Goal: Check status: Check status

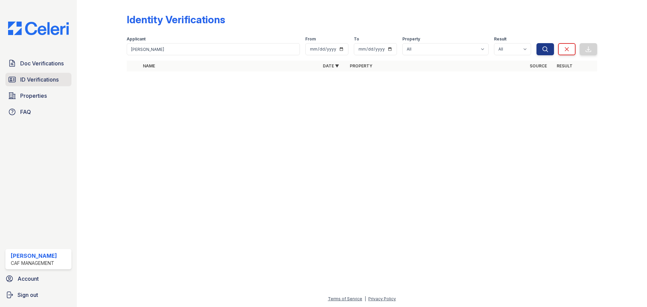
click at [48, 79] on span "ID Verifications" at bounding box center [39, 80] width 38 height 8
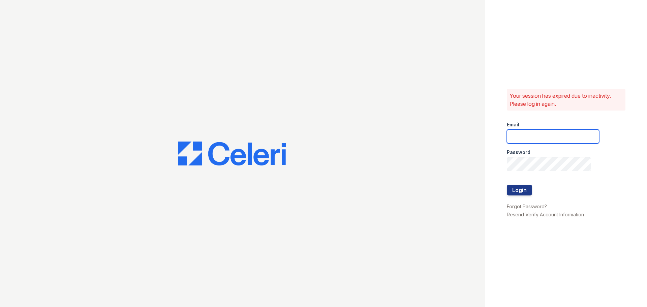
type input "greenwood1@cafmanagement.com"
click at [514, 191] on button "Login" at bounding box center [519, 190] width 25 height 11
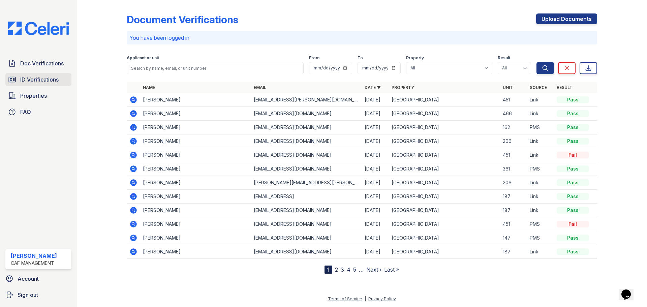
click at [50, 82] on span "ID Verifications" at bounding box center [39, 80] width 38 height 8
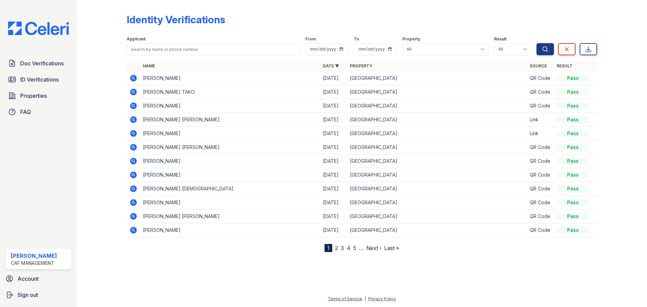
click at [133, 76] on icon at bounding box center [133, 78] width 7 height 7
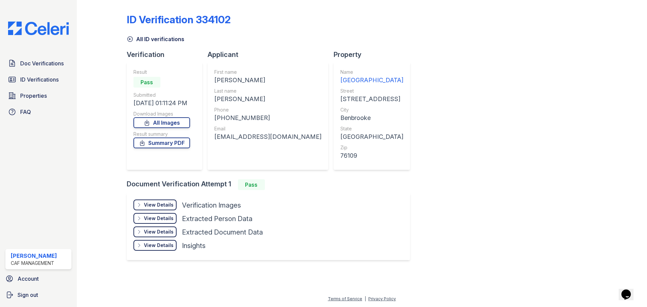
drag, startPoint x: 214, startPoint y: 77, endPoint x: 269, endPoint y: 77, distance: 54.6
click at [269, 77] on div "[PERSON_NAME]" at bounding box center [267, 80] width 107 height 9
copy div "[PERSON_NAME]"
drag, startPoint x: 214, startPoint y: 96, endPoint x: 231, endPoint y: 98, distance: 17.6
click at [231, 98] on div "First name [PERSON_NAME] Last name [PERSON_NAME] Phone [PHONE_NUMBER] Email [EM…" at bounding box center [268, 116] width 121 height 108
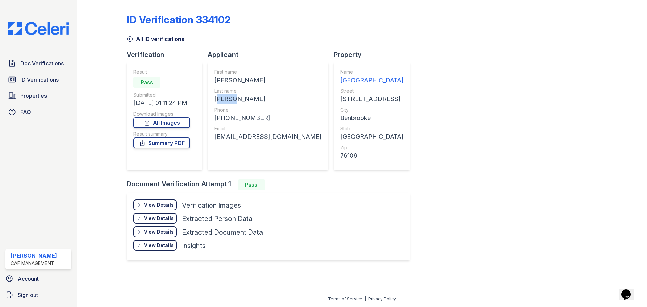
copy div "[PERSON_NAME]"
drag, startPoint x: 219, startPoint y: 116, endPoint x: 260, endPoint y: 116, distance: 40.1
click at [260, 116] on div "[PHONE_NUMBER]" at bounding box center [267, 117] width 107 height 9
copy div "16824312076"
click at [242, 148] on div "First name [PERSON_NAME] Last name [PERSON_NAME] Phone [PHONE_NUMBER] Email [EM…" at bounding box center [267, 116] width 107 height 94
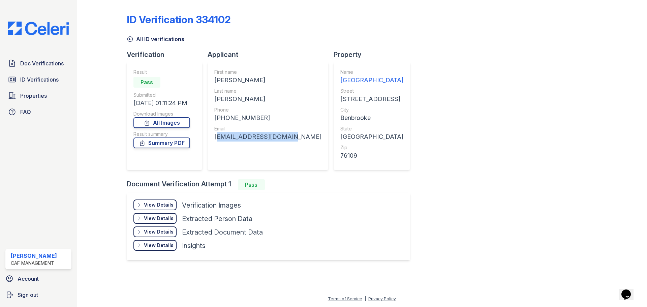
drag, startPoint x: 213, startPoint y: 134, endPoint x: 272, endPoint y: 138, distance: 58.4
click at [279, 138] on div "First name [PERSON_NAME] Last name [PERSON_NAME] Phone [PHONE_NUMBER] Email [EM…" at bounding box center [268, 116] width 121 height 108
copy div "[EMAIL_ADDRESS][DOMAIN_NAME]"
